Goal: Navigation & Orientation: Find specific page/section

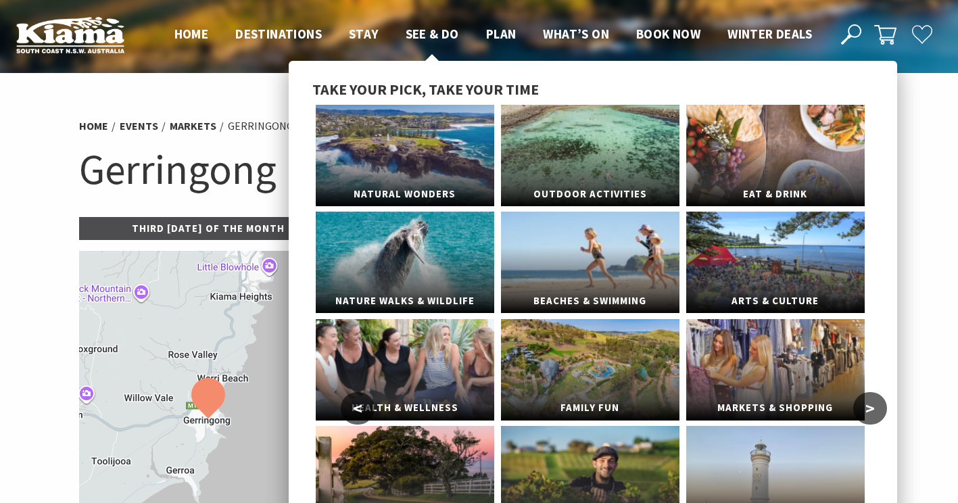
click at [424, 35] on span "See & Do" at bounding box center [432, 34] width 53 height 16
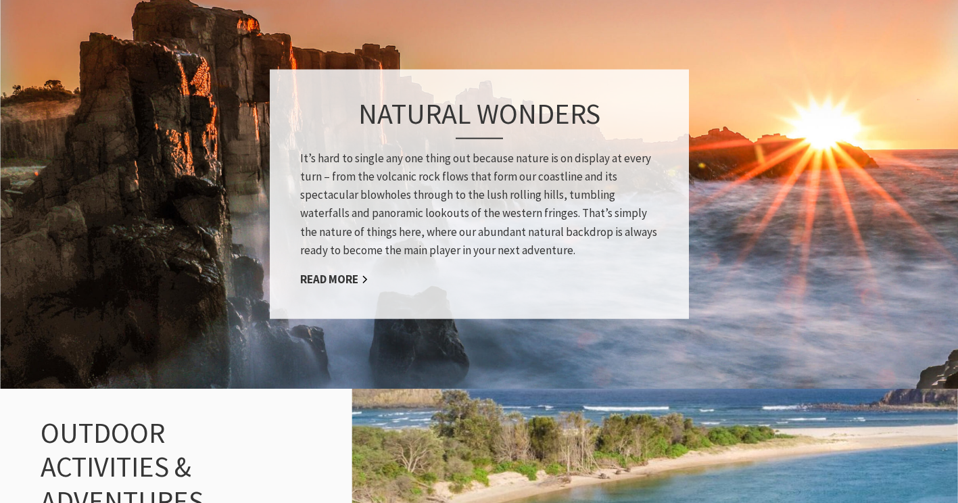
scroll to position [1018, 0]
click at [325, 282] on link "Read More" at bounding box center [334, 279] width 68 height 16
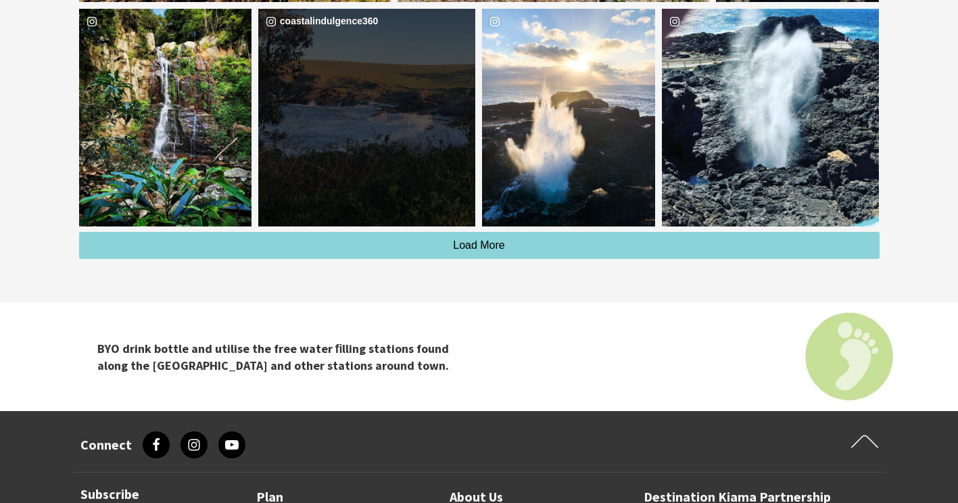
scroll to position [3935, 0]
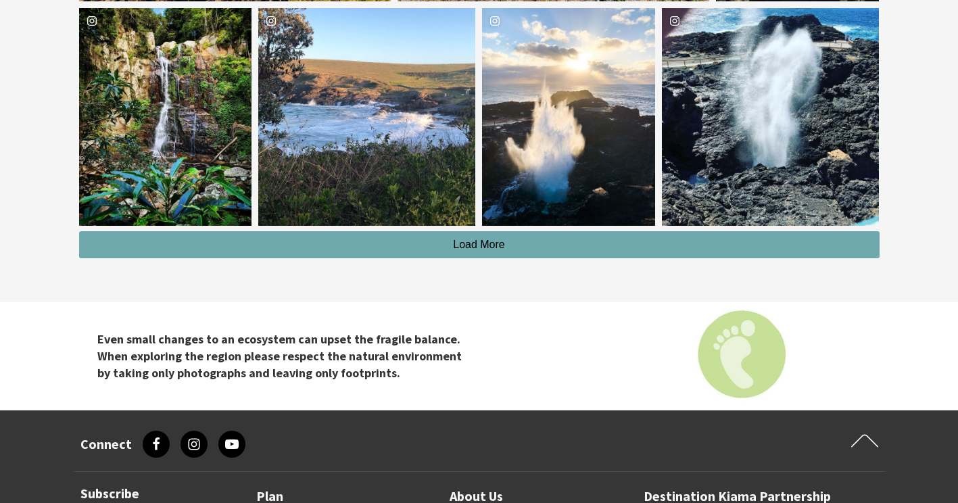
click at [471, 243] on span "Load More" at bounding box center [479, 244] width 52 height 11
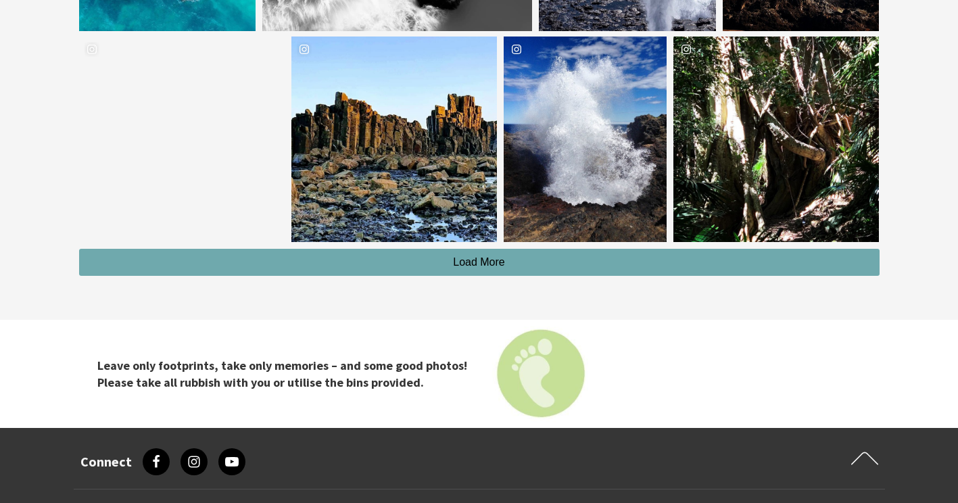
click at [713, 263] on button "Load More" at bounding box center [479, 262] width 800 height 27
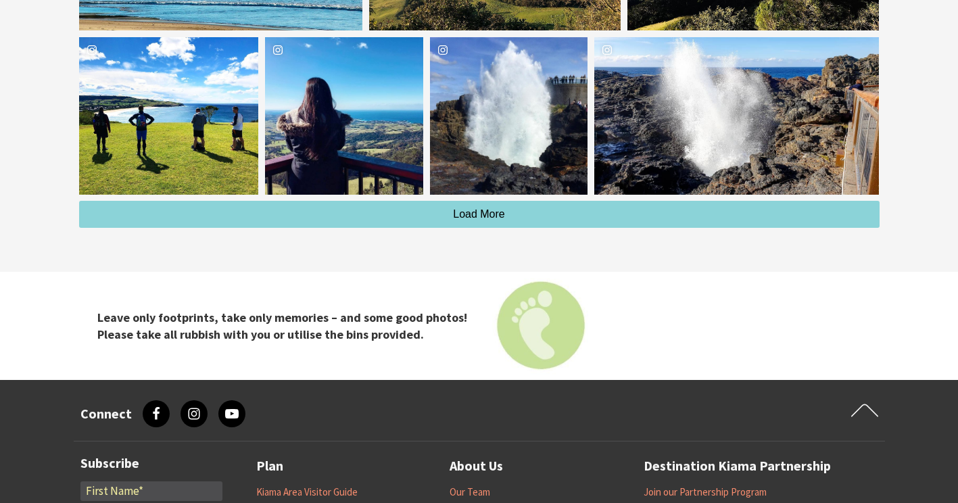
scroll to position [5090, 0]
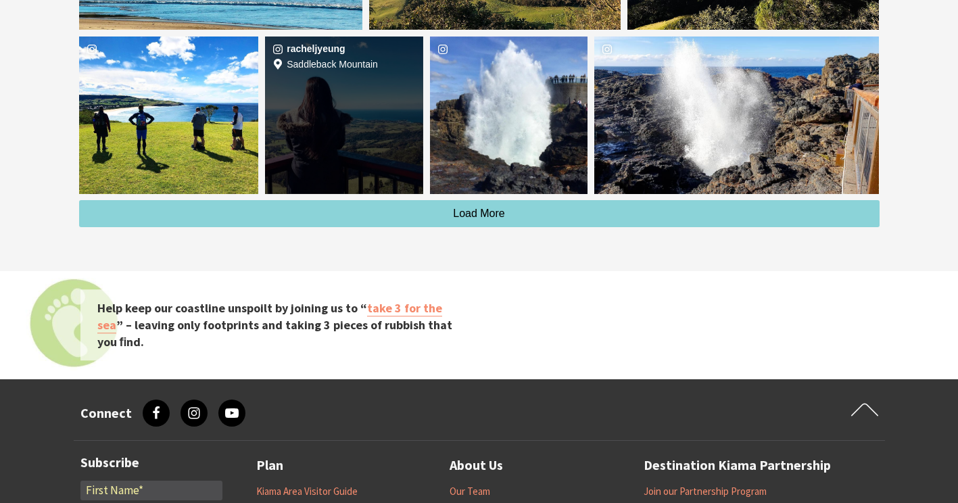
click at [358, 170] on div "racheljyeung Location [GEOGRAPHIC_DATA]" at bounding box center [344, 114] width 158 height 157
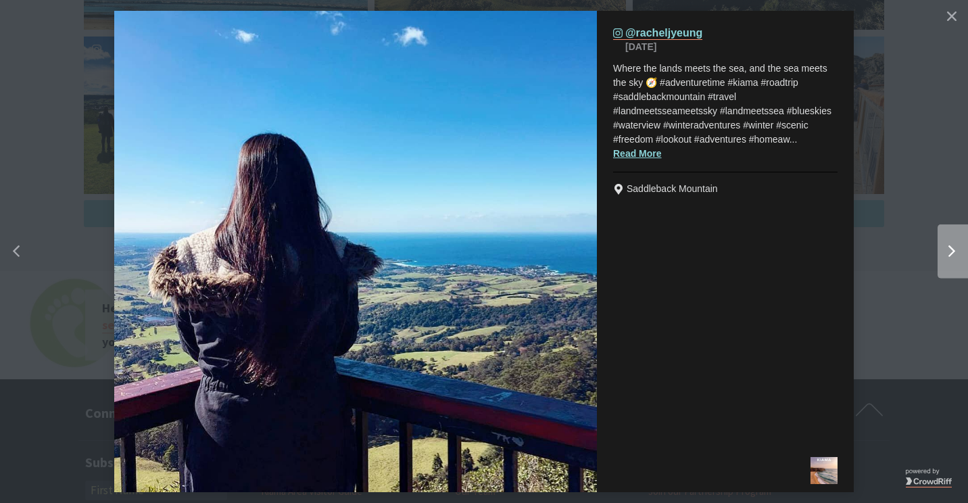
click at [950, 189] on button "Right" at bounding box center [914, 252] width 108 height 176
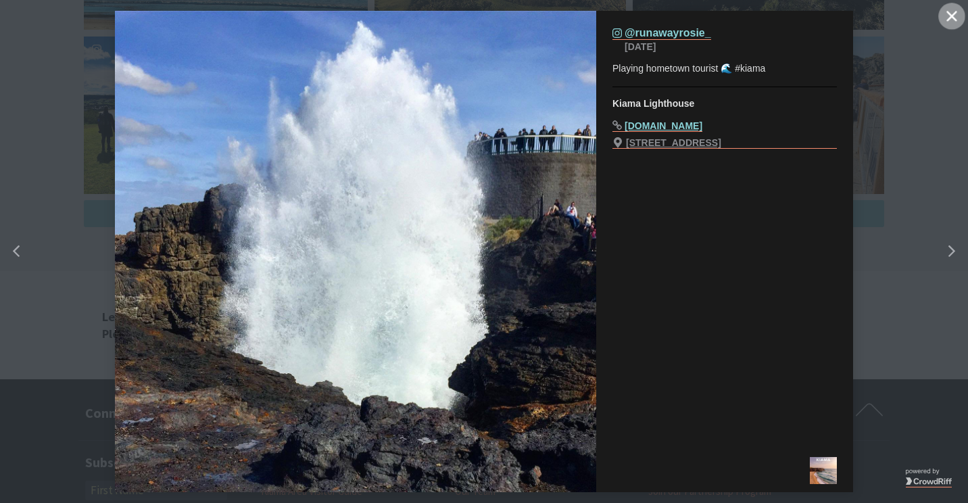
click at [956, 23] on button "Close" at bounding box center [951, 16] width 27 height 27
